Goal: Information Seeking & Learning: Learn about a topic

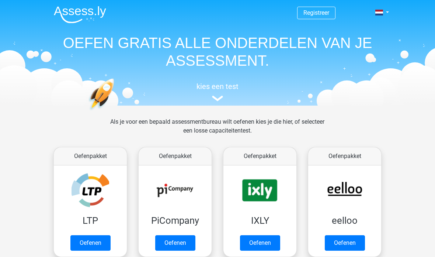
scroll to position [286, 0]
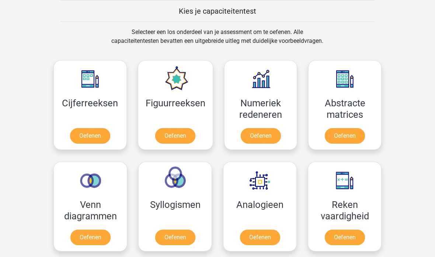
click at [87, 135] on link "Oefenen" at bounding box center [90, 135] width 40 height 15
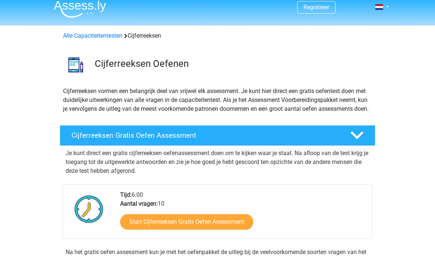
scroll to position [6, 0]
click at [241, 229] on link "Start Cijferreeksen Gratis Oefen Assessment" at bounding box center [186, 221] width 133 height 15
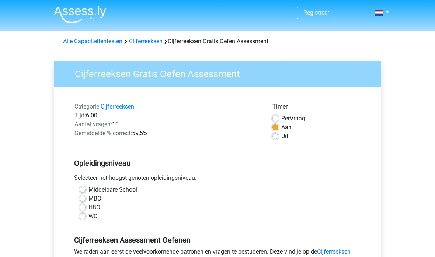
click at [88, 192] on label "Middelbare School" at bounding box center [112, 189] width 49 height 9
click at [84, 192] on input "Middelbare School" at bounding box center [83, 188] width 6 height 7
radio input "true"
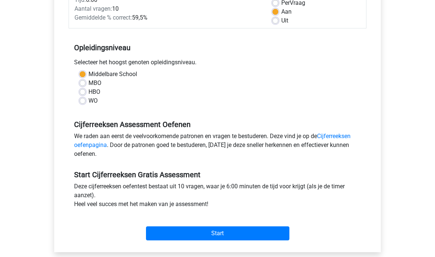
scroll to position [115, 0]
click at [267, 233] on input "Start" at bounding box center [217, 233] width 143 height 14
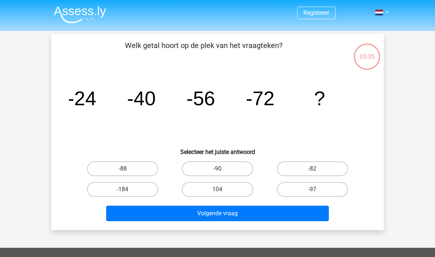
click at [101, 167] on label "-88" at bounding box center [122, 168] width 71 height 15
click at [123, 168] on input "-88" at bounding box center [125, 170] width 5 height 5
radio input "true"
click at [293, 216] on button "Volgende vraag" at bounding box center [217, 212] width 223 height 15
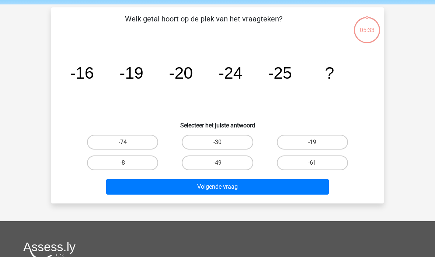
scroll to position [34, 0]
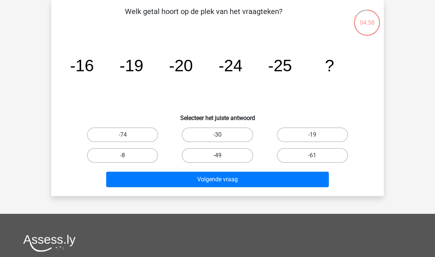
click at [115, 162] on label "-8" at bounding box center [122, 155] width 71 height 15
click at [123, 160] on input "-8" at bounding box center [125, 157] width 5 height 5
radio input "true"
click at [287, 185] on button "Volgende vraag" at bounding box center [217, 178] width 223 height 15
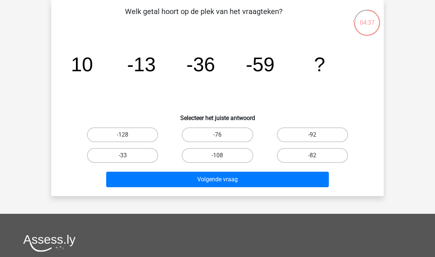
click at [335, 157] on label "-82" at bounding box center [312, 155] width 71 height 15
click at [317, 157] on input "-82" at bounding box center [314, 157] width 5 height 5
radio input "true"
click at [301, 180] on button "Volgende vraag" at bounding box center [217, 178] width 223 height 15
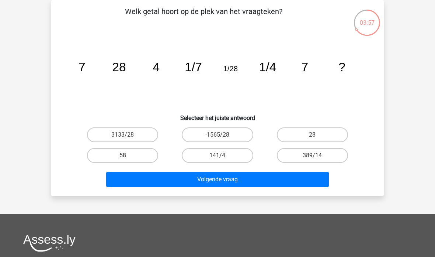
click at [338, 130] on label "28" at bounding box center [312, 134] width 71 height 15
click at [317, 135] on input "28" at bounding box center [314, 137] width 5 height 5
radio input "true"
click at [294, 183] on button "Volgende vraag" at bounding box center [217, 178] width 223 height 15
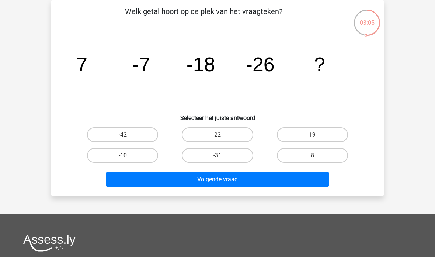
click at [340, 153] on label "8" at bounding box center [312, 155] width 71 height 15
click at [317, 155] on input "8" at bounding box center [314, 157] width 5 height 5
radio input "true"
click at [308, 180] on button "Volgende vraag" at bounding box center [217, 178] width 223 height 15
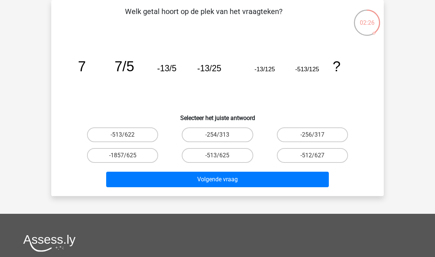
click at [236, 154] on label "-513/625" at bounding box center [217, 155] width 71 height 15
click at [222, 155] on input "-513/625" at bounding box center [219, 157] width 5 height 5
radio input "true"
click at [287, 180] on button "Volgende vraag" at bounding box center [217, 178] width 223 height 15
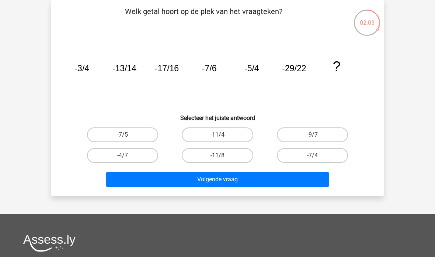
click at [237, 137] on label "-11/4" at bounding box center [217, 134] width 71 height 15
click at [222, 137] on input "-11/4" at bounding box center [219, 137] width 5 height 5
radio input "true"
click at [297, 180] on button "Volgende vraag" at bounding box center [217, 178] width 223 height 15
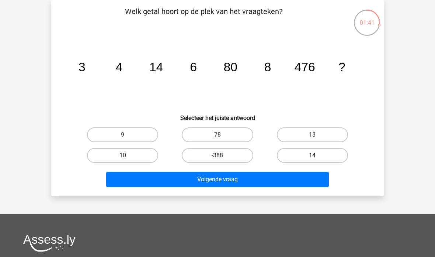
click at [136, 160] on label "10" at bounding box center [122, 155] width 71 height 15
click at [128, 160] on input "10" at bounding box center [125, 157] width 5 height 5
radio input "true"
click at [275, 183] on button "Volgende vraag" at bounding box center [217, 178] width 223 height 15
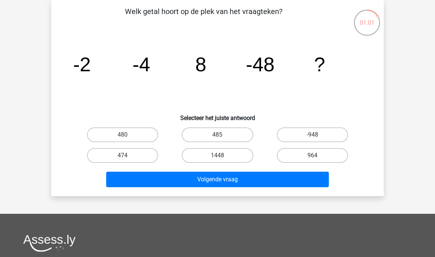
click at [332, 134] on label "-948" at bounding box center [312, 134] width 71 height 15
click at [317, 135] on input "-948" at bounding box center [314, 137] width 5 height 5
radio input "true"
click at [301, 179] on button "Volgende vraag" at bounding box center [217, 178] width 223 height 15
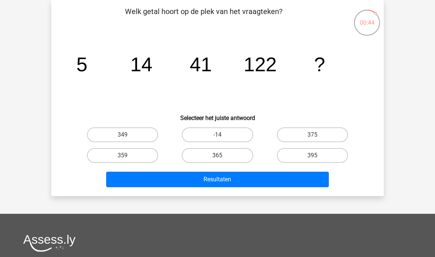
click at [335, 156] on label "395" at bounding box center [312, 155] width 71 height 15
click at [317, 156] on input "395" at bounding box center [314, 157] width 5 height 5
radio input "true"
click at [301, 181] on button "Resultaten" at bounding box center [217, 178] width 223 height 15
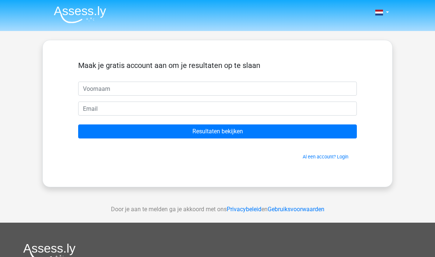
click at [267, 131] on input "Resultaten bekijken" at bounding box center [217, 131] width 279 height 14
